Goal: Task Accomplishment & Management: Complete application form

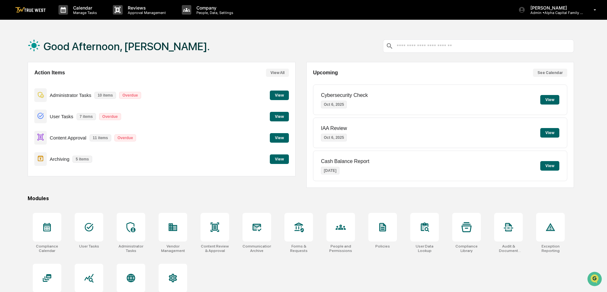
click at [282, 116] on button "View" at bounding box center [279, 117] width 19 height 10
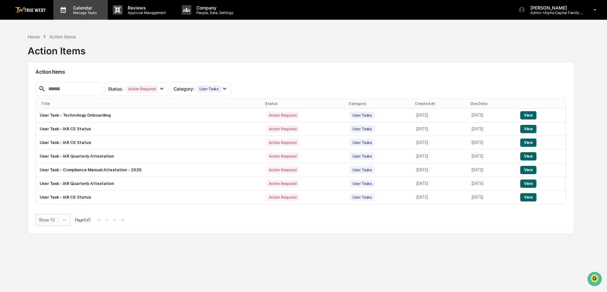
click at [70, 14] on p "Manage Tasks" at bounding box center [84, 12] width 32 height 4
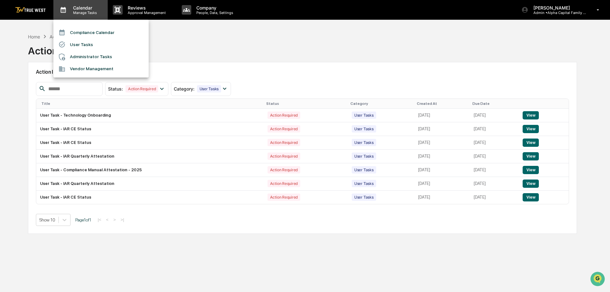
click at [74, 32] on li "Compliance Calendar" at bounding box center [100, 32] width 95 height 12
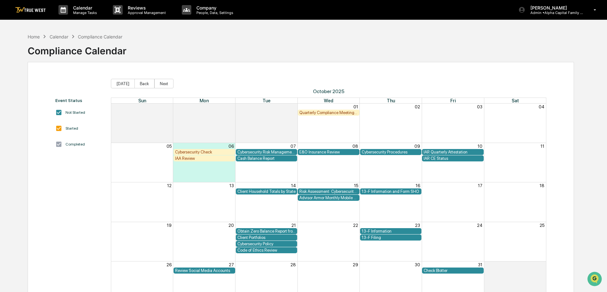
click at [208, 161] on div "IAA Review" at bounding box center [204, 158] width 62 height 6
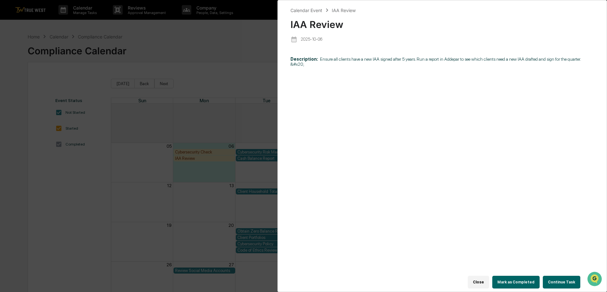
click at [556, 278] on button "Continue Task" at bounding box center [561, 282] width 37 height 13
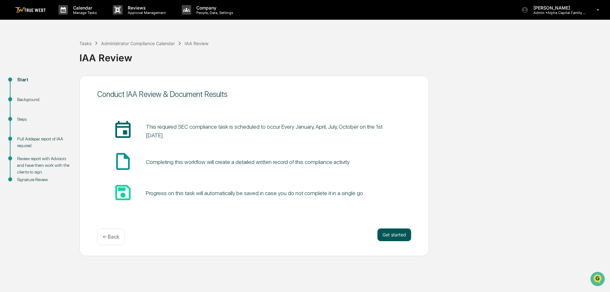
click at [398, 231] on button "Get started" at bounding box center [394, 234] width 34 height 13
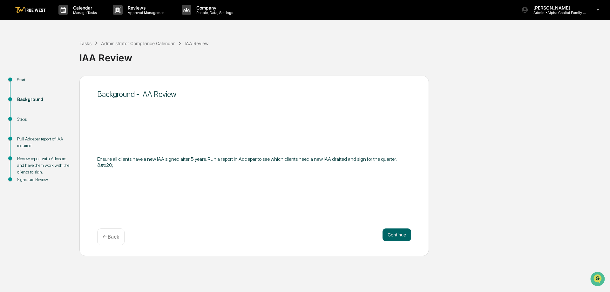
click at [398, 231] on button "Continue" at bounding box center [397, 234] width 29 height 13
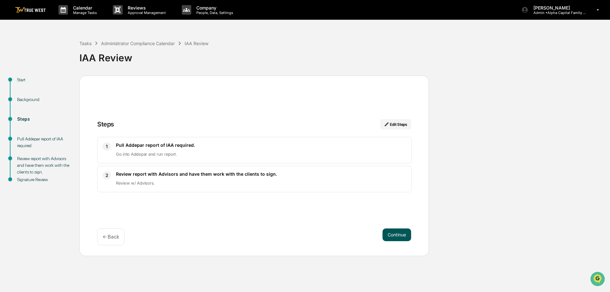
click at [386, 232] on button "Continue" at bounding box center [397, 234] width 29 height 13
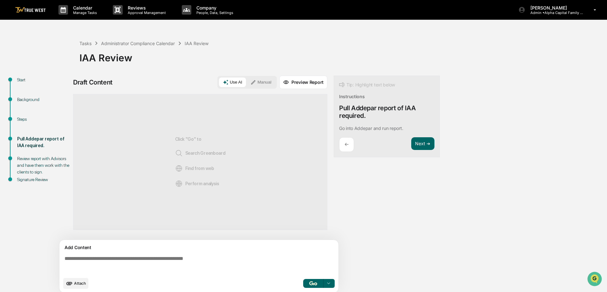
click at [260, 80] on button "Manual" at bounding box center [261, 83] width 29 height 10
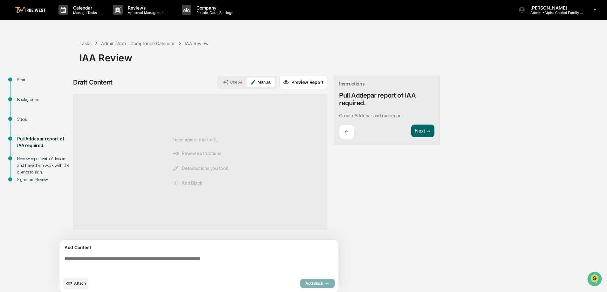
click at [199, 262] on textarea at bounding box center [200, 264] width 276 height 23
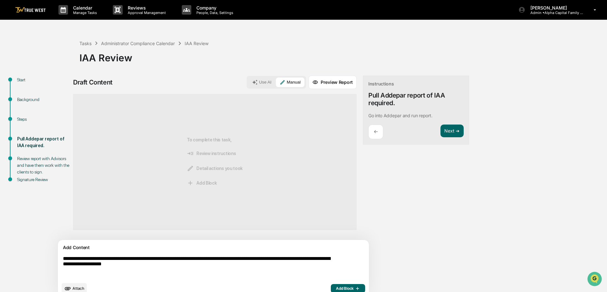
type textarea "**********"
click at [336, 286] on span "Add Block" at bounding box center [348, 288] width 24 height 5
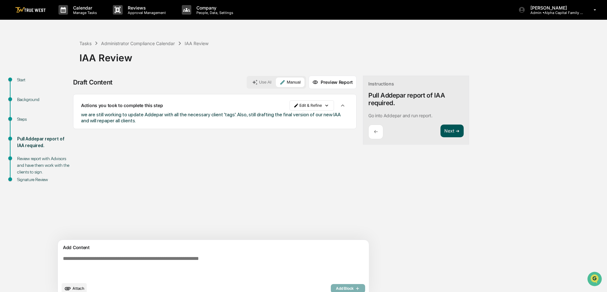
click at [440, 131] on button "Next ➔" at bounding box center [451, 131] width 23 height 13
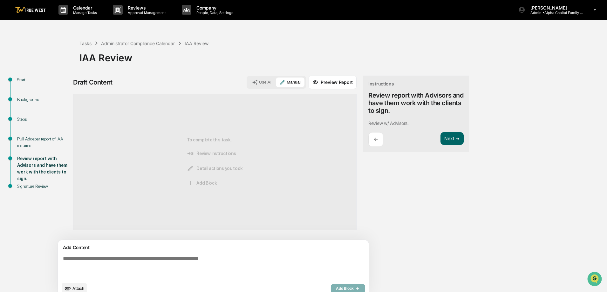
click at [227, 273] on textarea at bounding box center [198, 267] width 276 height 28
type textarea "**********"
click at [336, 288] on span "Add Block" at bounding box center [348, 288] width 24 height 5
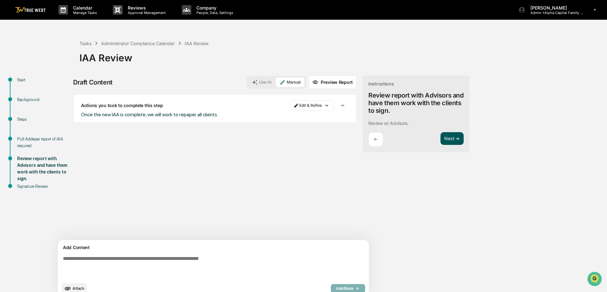
click at [440, 144] on button "Next ➔" at bounding box center [451, 138] width 23 height 13
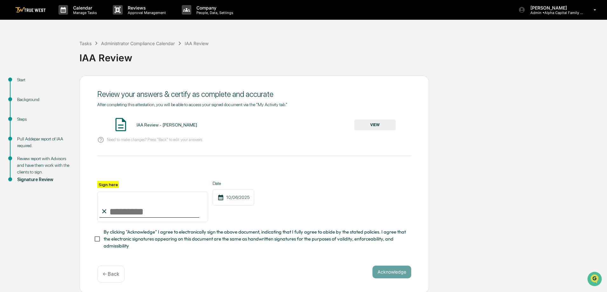
click at [370, 123] on button "VIEW" at bounding box center [374, 124] width 41 height 11
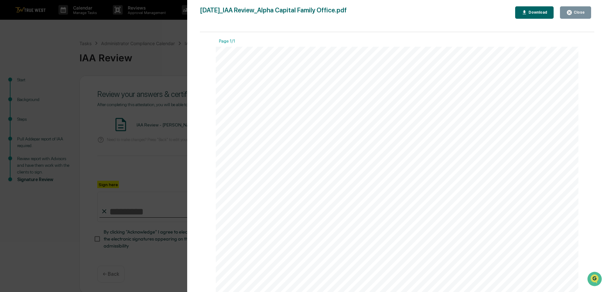
click at [573, 12] on div "Close" at bounding box center [578, 12] width 12 height 4
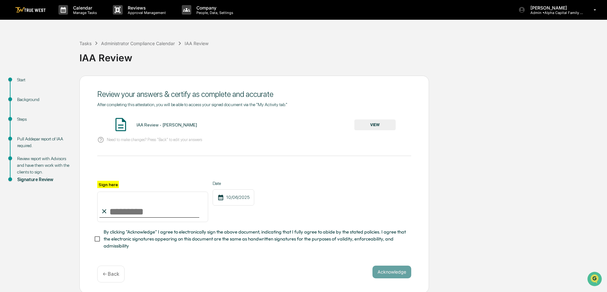
click at [122, 210] on input "Sign here" at bounding box center [152, 207] width 111 height 30
type input "**********"
click at [397, 268] on button "Acknowledge" at bounding box center [391, 272] width 39 height 13
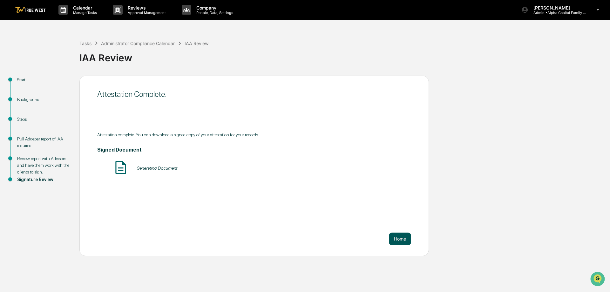
click at [402, 241] on button "Home" at bounding box center [400, 239] width 22 height 13
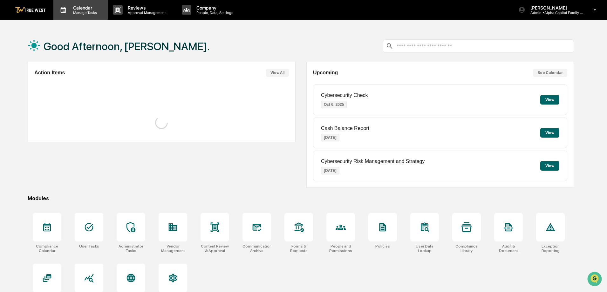
click at [78, 7] on p "Calendar" at bounding box center [84, 7] width 32 height 5
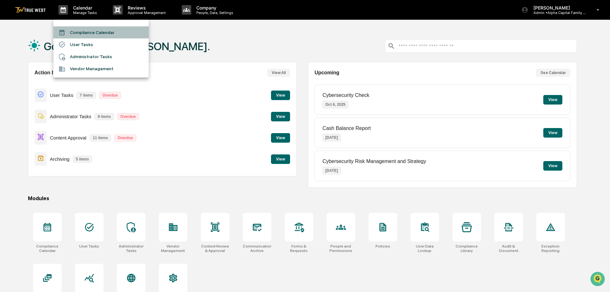
click at [91, 34] on li "Compliance Calendar" at bounding box center [100, 32] width 95 height 12
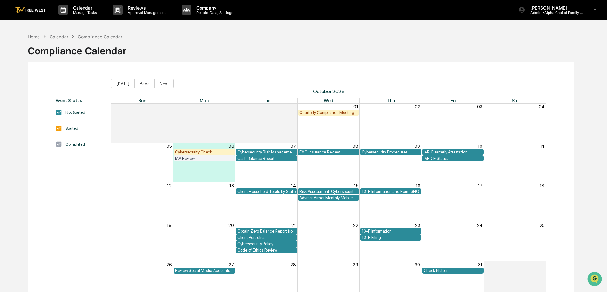
click at [209, 153] on div "Cybersecurity Check" at bounding box center [204, 152] width 58 height 5
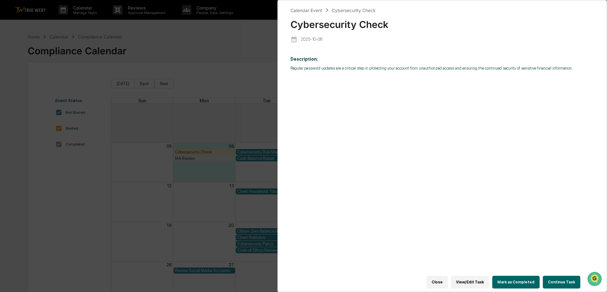
click at [544, 280] on button "Continue Task" at bounding box center [561, 282] width 37 height 13
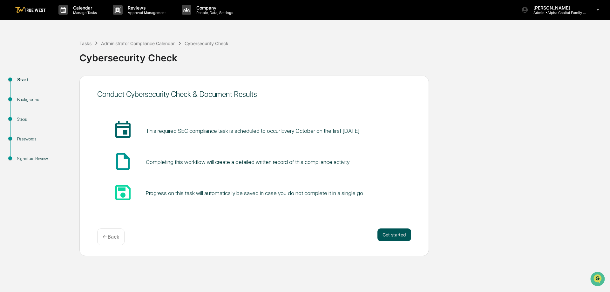
click at [382, 234] on button "Get started" at bounding box center [394, 234] width 34 height 13
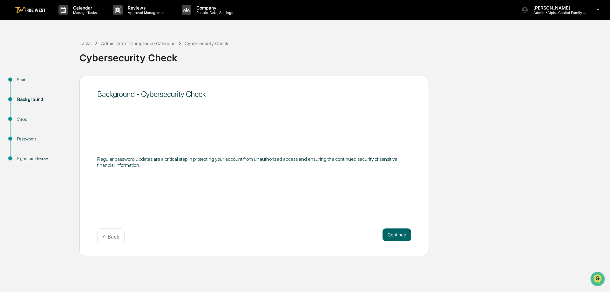
click at [387, 244] on div "Continue ← Back" at bounding box center [254, 236] width 314 height 17
click at [400, 235] on button "Continue" at bounding box center [397, 234] width 29 height 13
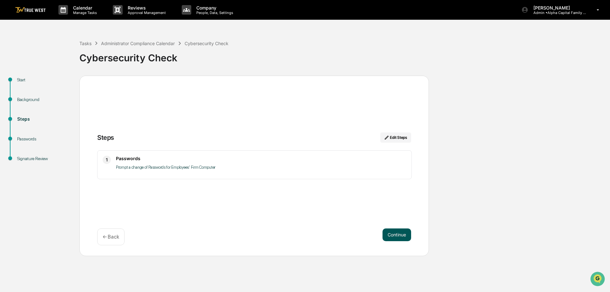
click at [396, 233] on button "Continue" at bounding box center [397, 234] width 29 height 13
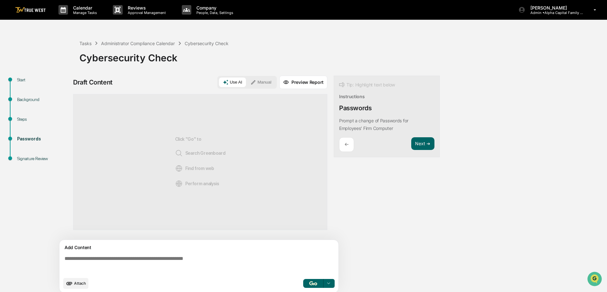
click at [272, 78] on button "Manual" at bounding box center [261, 83] width 29 height 10
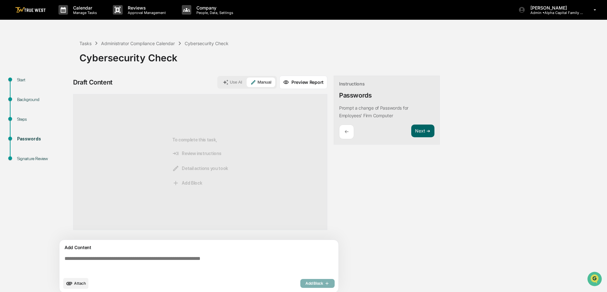
click at [203, 270] on textarea at bounding box center [200, 264] width 276 height 23
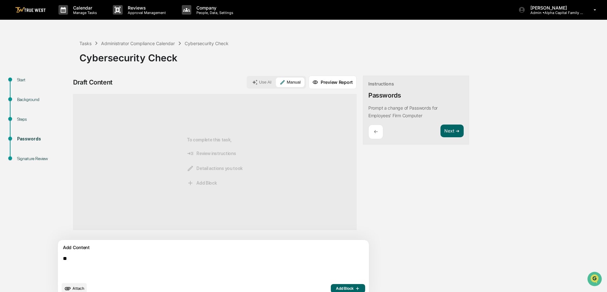
type textarea "*"
type textarea "**********"
click at [336, 287] on span "Add Block" at bounding box center [348, 288] width 24 height 5
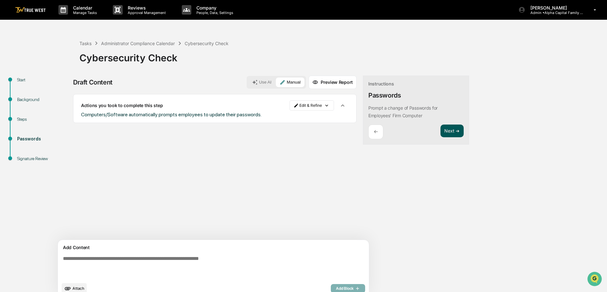
click at [440, 125] on button "Next ➔" at bounding box center [451, 131] width 23 height 13
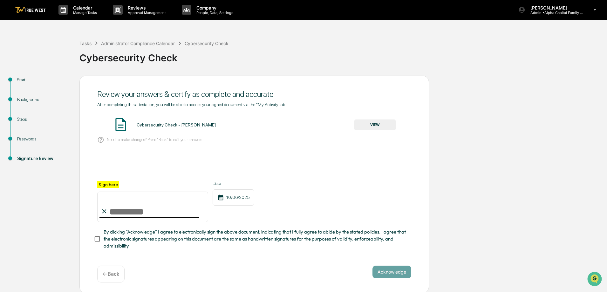
click at [383, 124] on button "VIEW" at bounding box center [374, 124] width 41 height 11
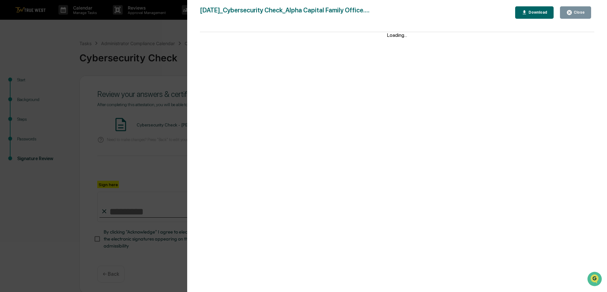
click at [572, 16] on button "Close" at bounding box center [575, 12] width 31 height 12
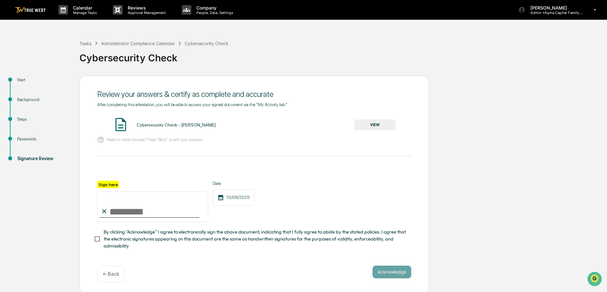
click at [176, 212] on input "Sign here" at bounding box center [152, 207] width 111 height 30
type input "**********"
click at [390, 272] on button "Acknowledge" at bounding box center [391, 272] width 39 height 13
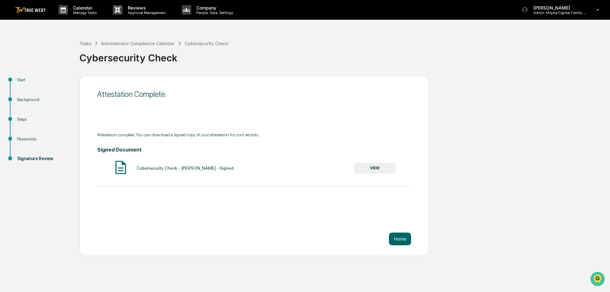
click at [414, 241] on div "Attestation Complete. Attestation complete. You can download a signed copy of y…" at bounding box center [253, 166] width 349 height 180
click at [396, 241] on button "Home" at bounding box center [400, 239] width 22 height 13
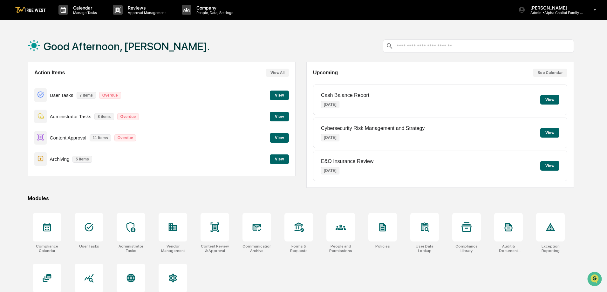
click at [286, 159] on button "View" at bounding box center [279, 159] width 19 height 10
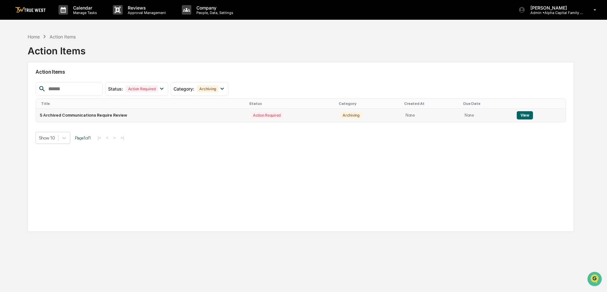
click at [517, 115] on button "View" at bounding box center [525, 115] width 16 height 8
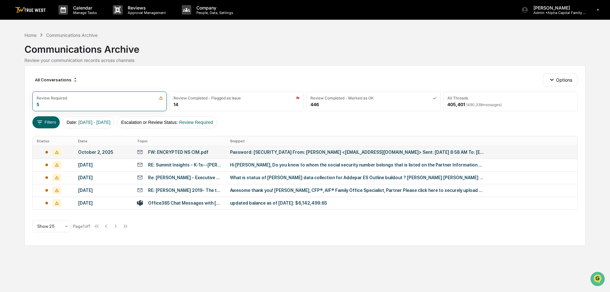
click at [101, 153] on div "October 2, 2025" at bounding box center [103, 152] width 51 height 5
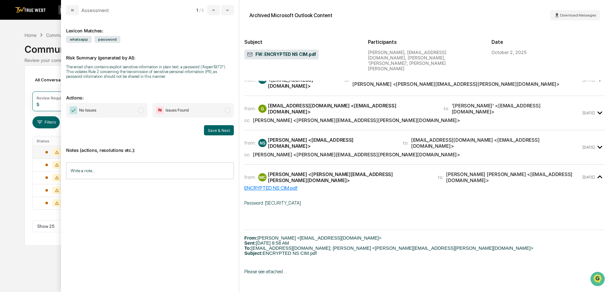
scroll to position [17, 0]
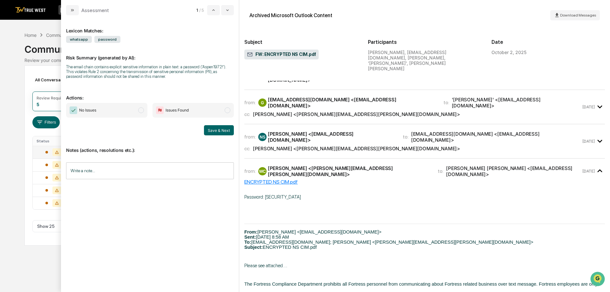
click at [188, 111] on span "Issues Found" at bounding box center [177, 110] width 23 height 6
click at [217, 131] on button "Save & Next" at bounding box center [219, 130] width 30 height 10
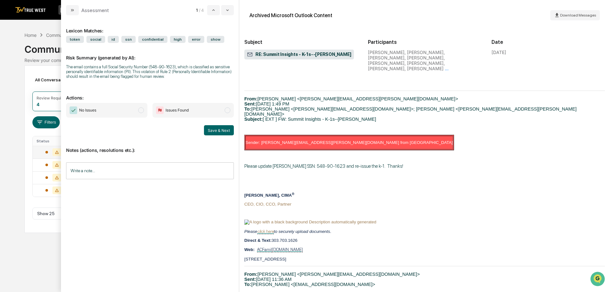
scroll to position [540, 0]
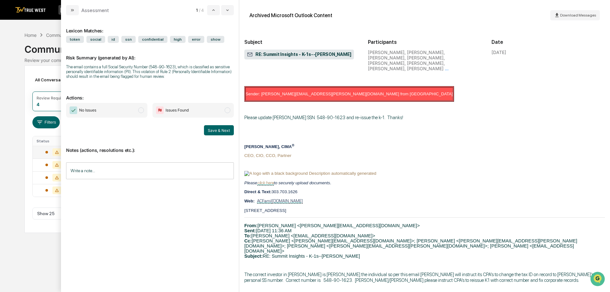
click at [196, 109] on span "Issues Found" at bounding box center [192, 110] width 81 height 15
click at [216, 134] on button "Save & Next" at bounding box center [219, 130] width 30 height 10
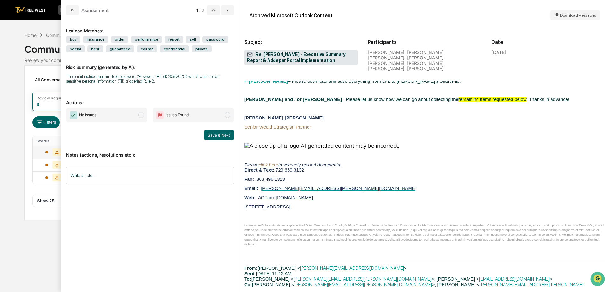
scroll to position [1398, 0]
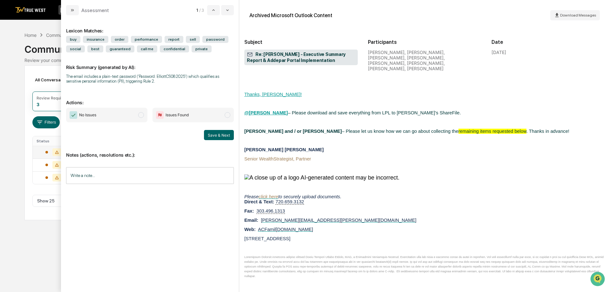
click at [222, 113] on span "Issues Found" at bounding box center [192, 115] width 81 height 15
click at [222, 133] on button "Save & Next" at bounding box center [219, 135] width 30 height 10
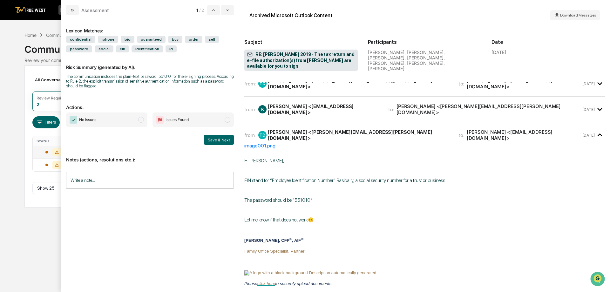
scroll to position [159, 0]
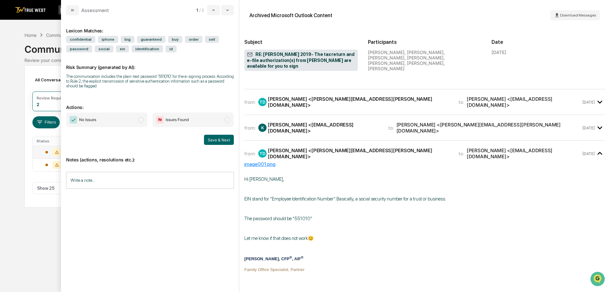
click at [123, 121] on span "No Issues" at bounding box center [106, 119] width 81 height 15
click at [212, 142] on button "Save & Next" at bounding box center [219, 140] width 30 height 10
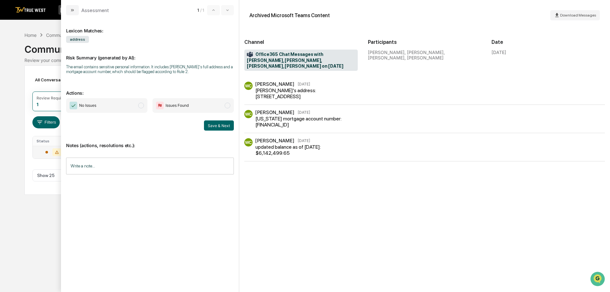
click at [170, 109] on span "Issues Found" at bounding box center [172, 106] width 33 height 8
click at [116, 102] on span "No Issues" at bounding box center [106, 105] width 81 height 15
click at [224, 126] on button "Save & Next" at bounding box center [219, 125] width 30 height 10
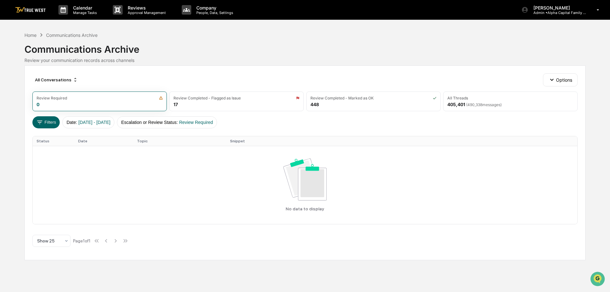
click at [29, 10] on img at bounding box center [30, 10] width 30 height 6
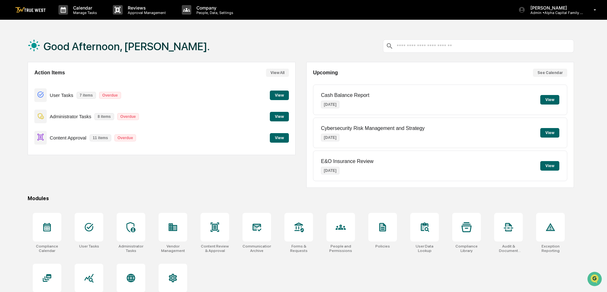
click at [29, 9] on img at bounding box center [30, 10] width 30 height 6
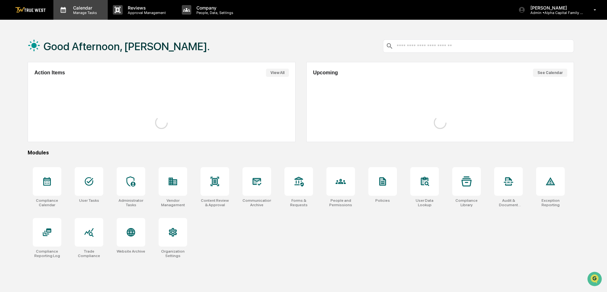
click at [89, 10] on p "Manage Tasks" at bounding box center [84, 12] width 32 height 4
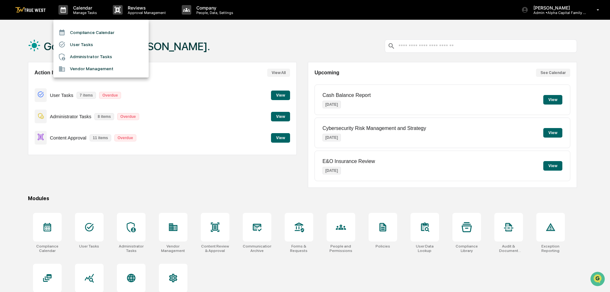
click at [92, 33] on li "Compliance Calendar" at bounding box center [100, 32] width 95 height 12
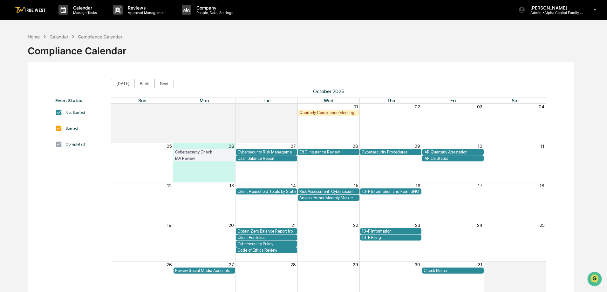
click at [350, 66] on div "Event Status Not Started Started Completed [DATE] Back Next [DATE] Sun Mon Tue …" at bounding box center [301, 190] width 546 height 256
click at [328, 115] on div "Quarterly Compliance Meeting with Executive Team" at bounding box center [328, 112] width 58 height 5
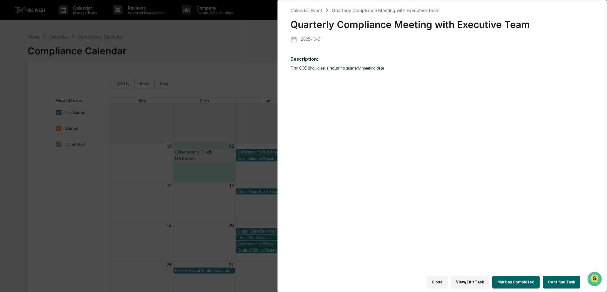
click at [566, 277] on button "Continue Task" at bounding box center [561, 282] width 37 height 13
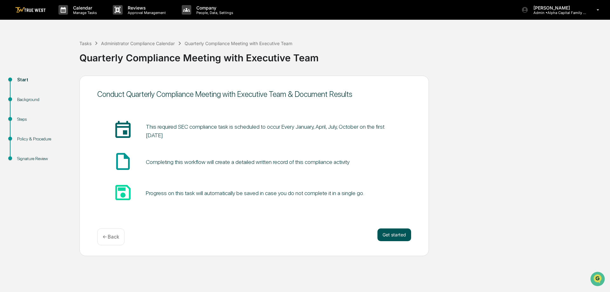
click at [399, 229] on button "Get started" at bounding box center [394, 234] width 34 height 13
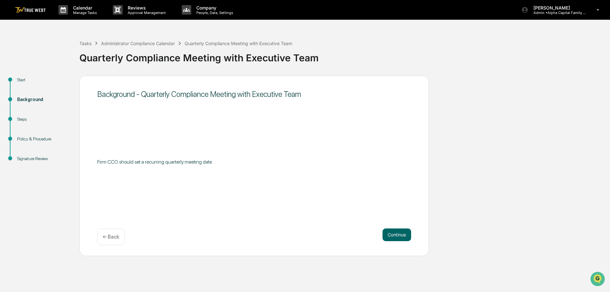
click at [396, 227] on div "Background - Quarterly Compliance Meeting with Executive Team Firm CCO should s…" at bounding box center [253, 166] width 349 height 180
click at [393, 236] on button "Continue" at bounding box center [397, 234] width 29 height 13
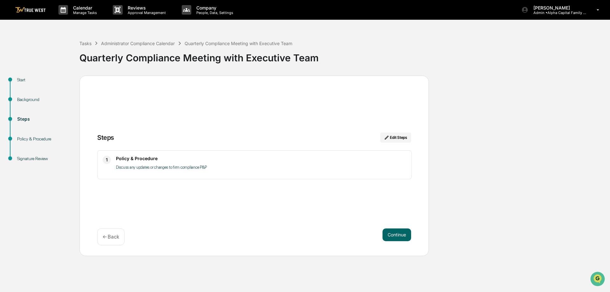
click at [393, 236] on button "Continue" at bounding box center [397, 234] width 29 height 13
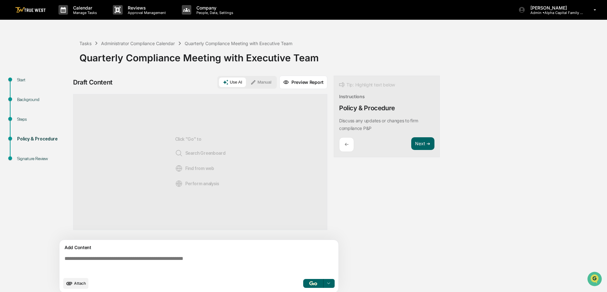
click at [257, 80] on button "Manual" at bounding box center [261, 83] width 29 height 10
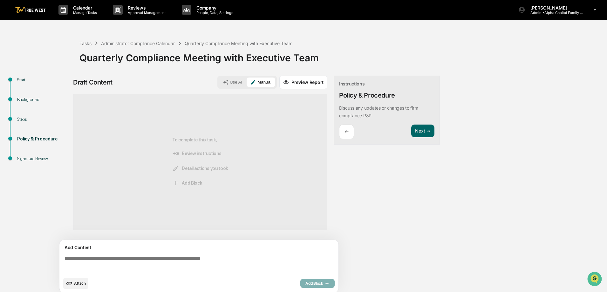
click at [197, 261] on textarea at bounding box center [200, 264] width 276 height 23
click at [196, 257] on textarea at bounding box center [200, 264] width 276 height 23
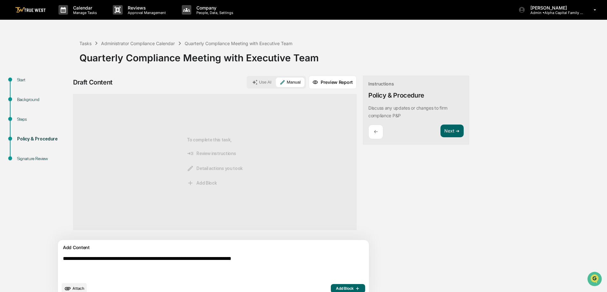
type textarea "**********"
click at [331, 284] on button "Add Block" at bounding box center [348, 288] width 34 height 9
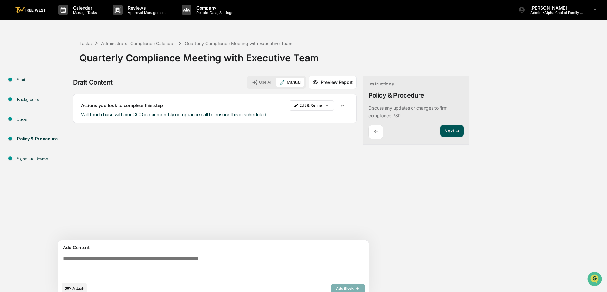
click at [440, 133] on button "Next ➔" at bounding box center [451, 131] width 23 height 13
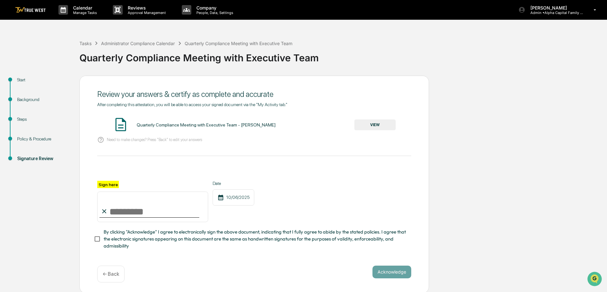
click at [375, 119] on div "Quarterly Compliance Meeting with Executive Team - [PERSON_NAME] VIEW" at bounding box center [254, 125] width 314 height 17
click at [376, 126] on button "VIEW" at bounding box center [374, 124] width 41 height 11
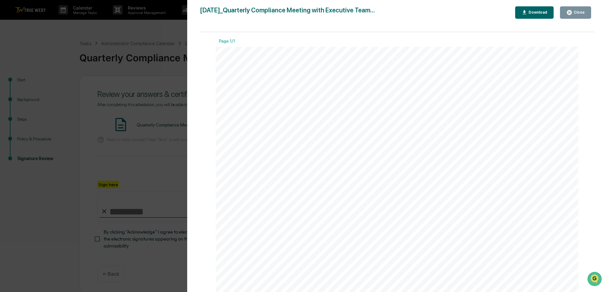
click at [572, 17] on button "Close" at bounding box center [575, 12] width 31 height 12
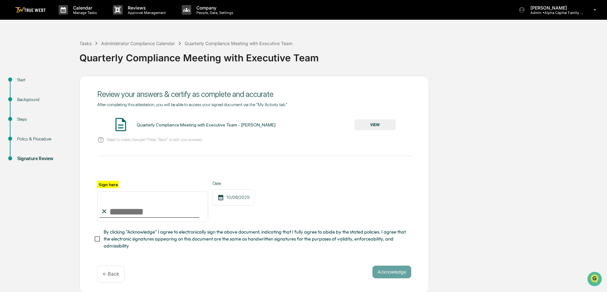
click at [118, 211] on input "Sign here" at bounding box center [152, 207] width 111 height 30
type input "**********"
click at [379, 272] on button "Acknowledge" at bounding box center [391, 272] width 39 height 13
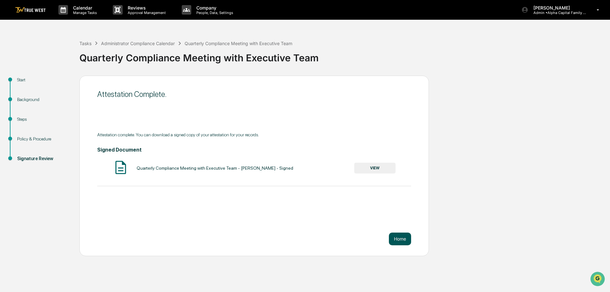
click at [396, 239] on button "Home" at bounding box center [400, 239] width 22 height 13
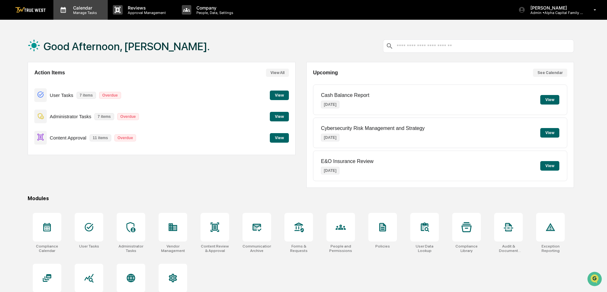
click at [81, 13] on p "Manage Tasks" at bounding box center [84, 12] width 32 height 4
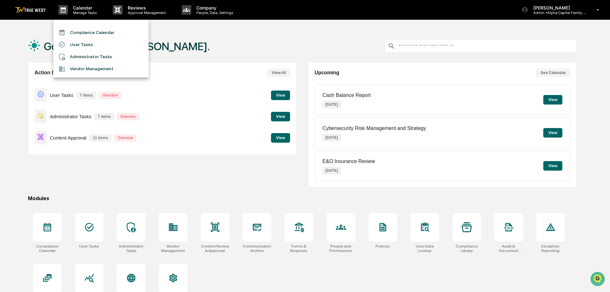
click at [83, 31] on li "Compliance Calendar" at bounding box center [100, 32] width 95 height 12
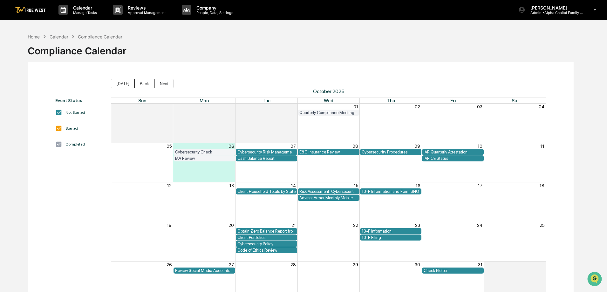
click at [139, 82] on button "Back" at bounding box center [144, 84] width 20 height 10
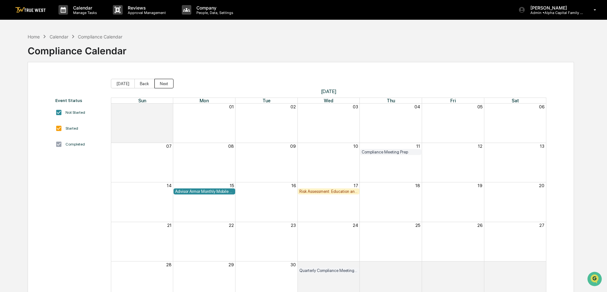
click at [162, 84] on button "Next" at bounding box center [163, 84] width 19 height 10
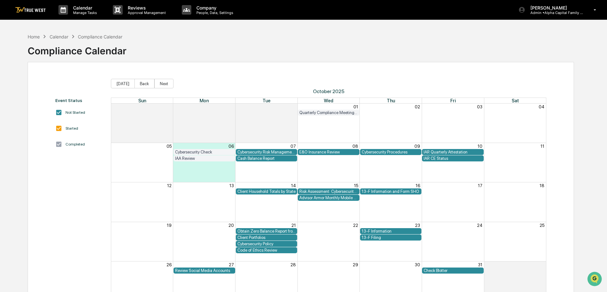
click at [205, 55] on div "Home Calendar Compliance Calendar Compliance Calendar" at bounding box center [301, 46] width 546 height 32
